Goal: Navigation & Orientation: Find specific page/section

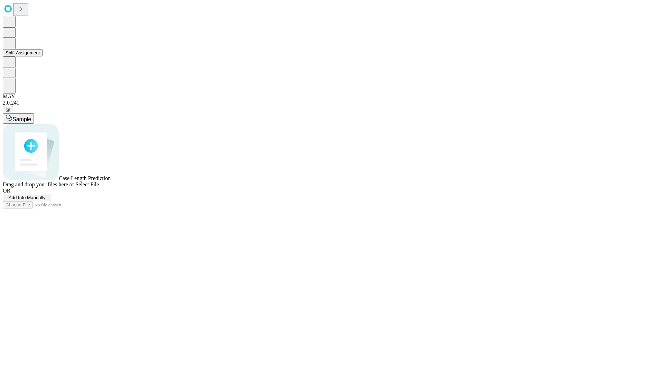
click at [43, 56] on button "Shift Assignment" at bounding box center [23, 52] width 40 height 7
